Goal: Task Accomplishment & Management: Complete application form

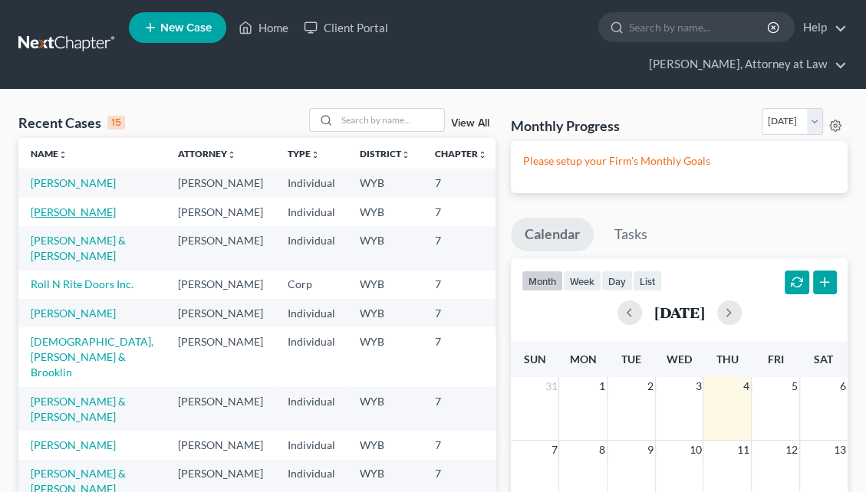
click at [56, 206] on link "[PERSON_NAME]" at bounding box center [73, 212] width 85 height 13
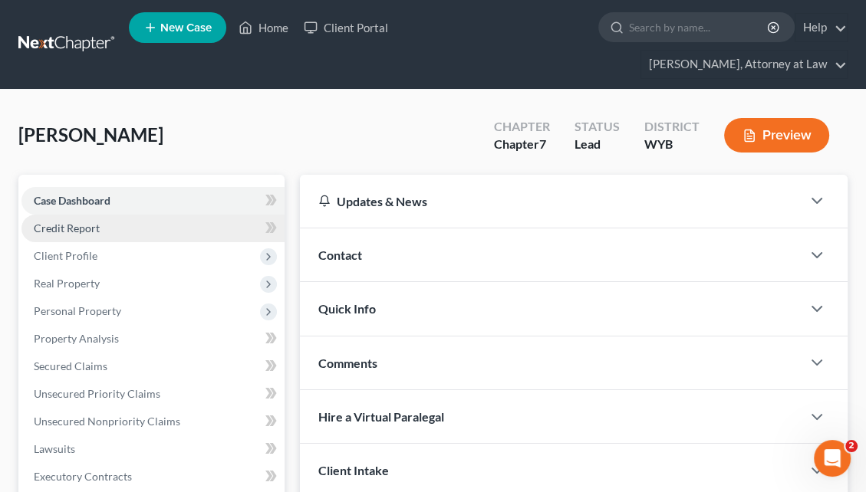
click at [170, 215] on link "Credit Report" at bounding box center [152, 229] width 263 height 28
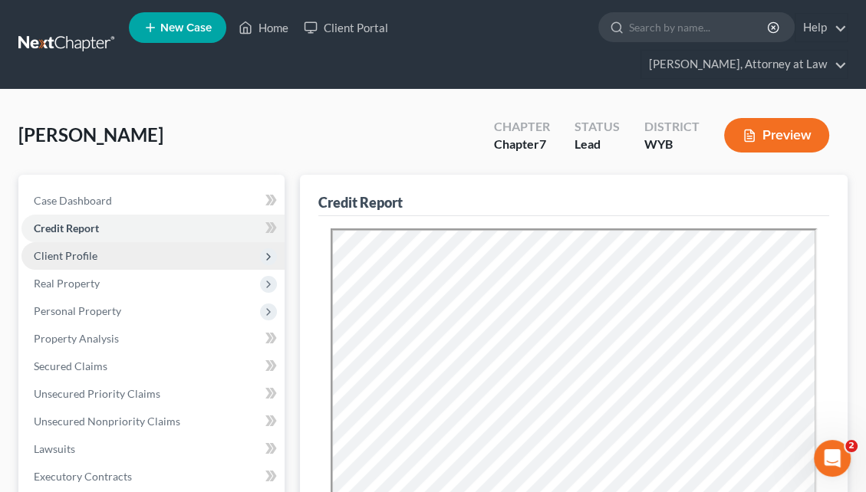
click at [134, 242] on span "Client Profile" at bounding box center [152, 256] width 263 height 28
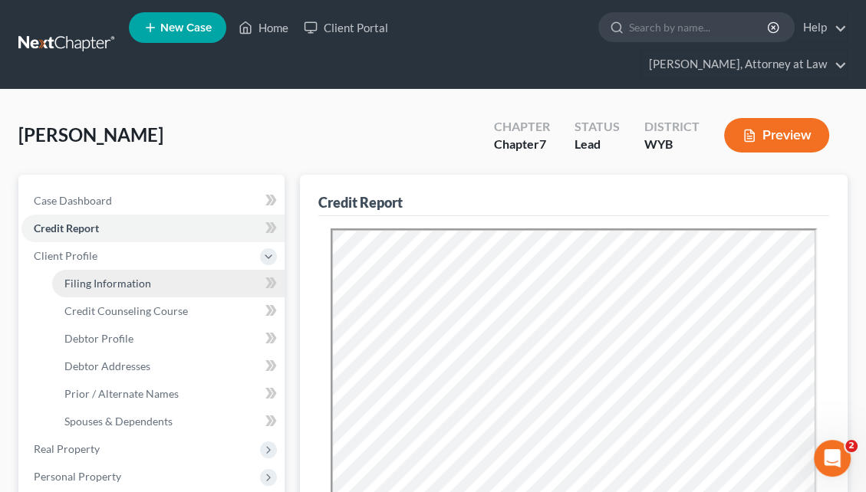
click at [137, 277] on span "Filing Information" at bounding box center [107, 283] width 87 height 13
select select "1"
select select "0"
select select "53"
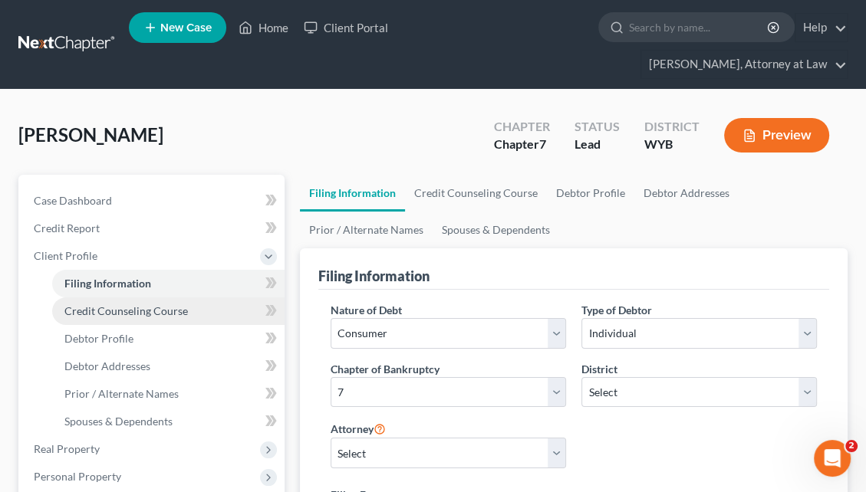
click at [154, 305] on span "Credit Counseling Course" at bounding box center [125, 311] width 123 height 13
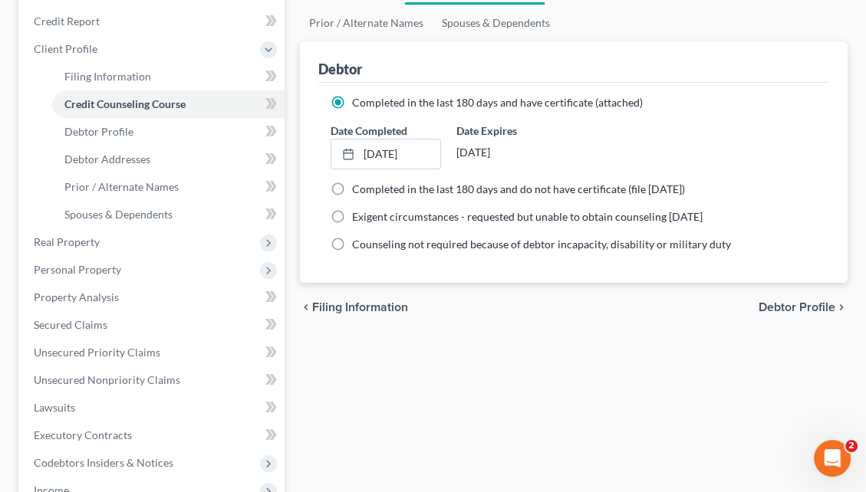
scroll to position [208, 0]
click at [143, 476] on span "Income" at bounding box center [152, 490] width 263 height 28
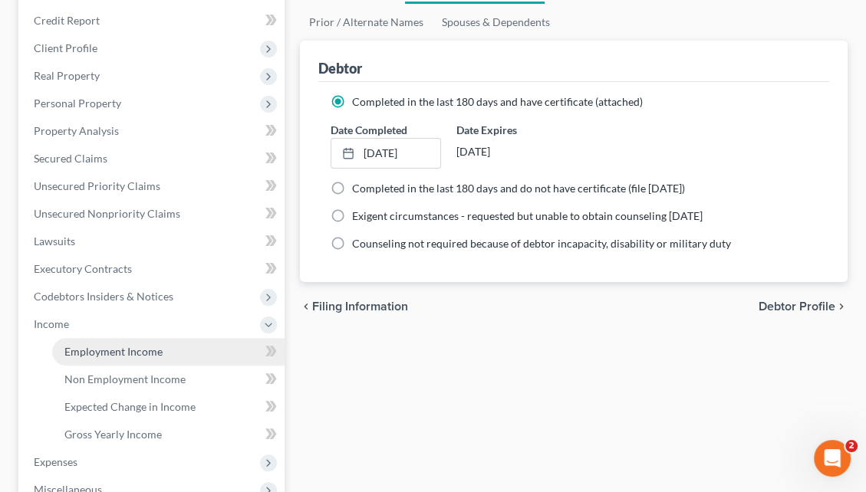
click at [171, 338] on link "Employment Income" at bounding box center [168, 352] width 232 height 28
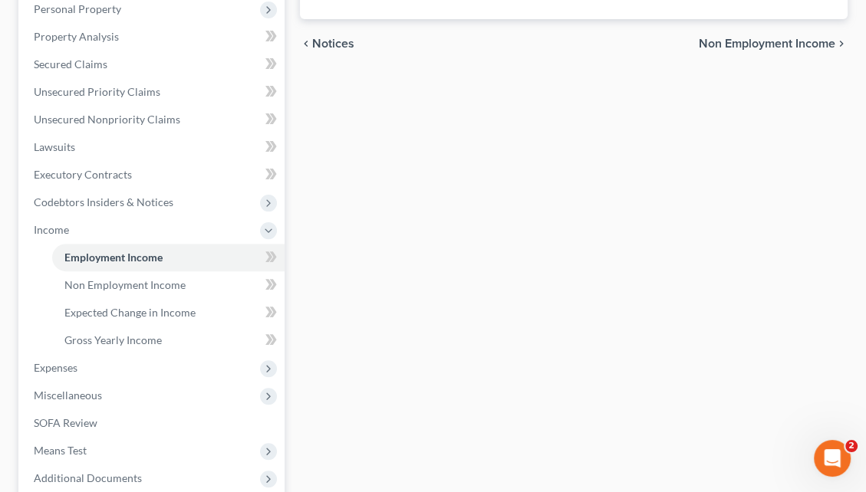
scroll to position [307, 0]
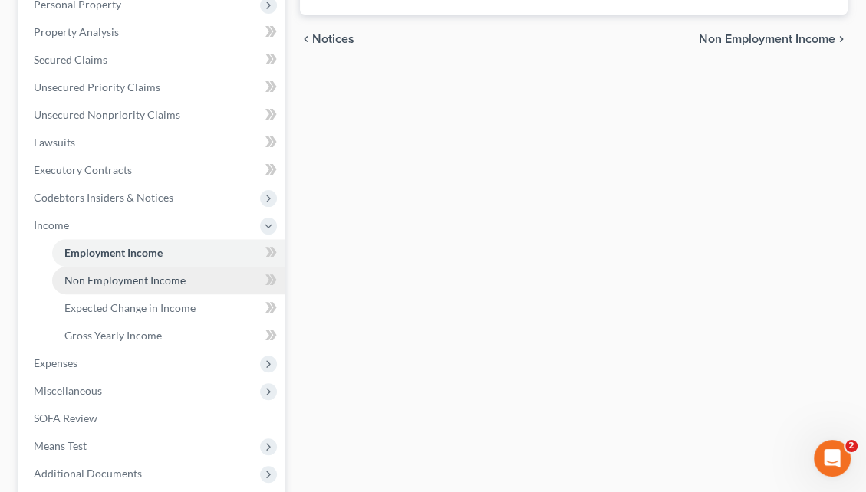
click at [191, 267] on link "Non Employment Income" at bounding box center [168, 281] width 232 height 28
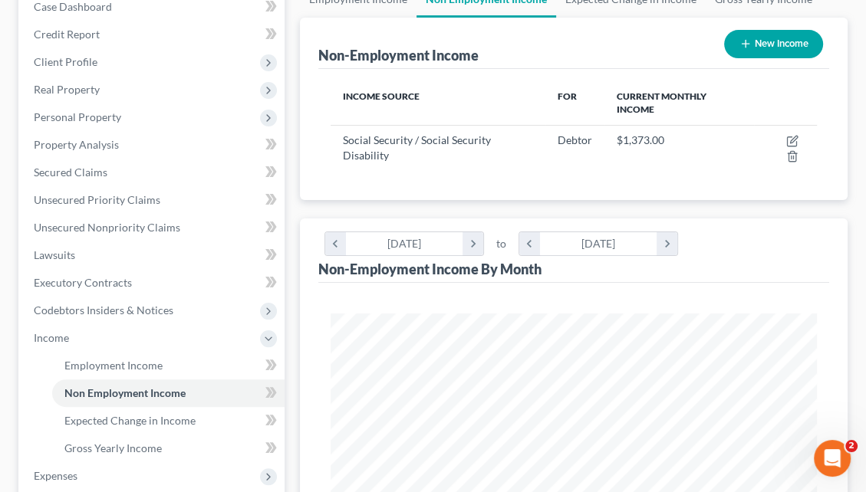
scroll to position [199, 0]
